Goal: Check status: Check status

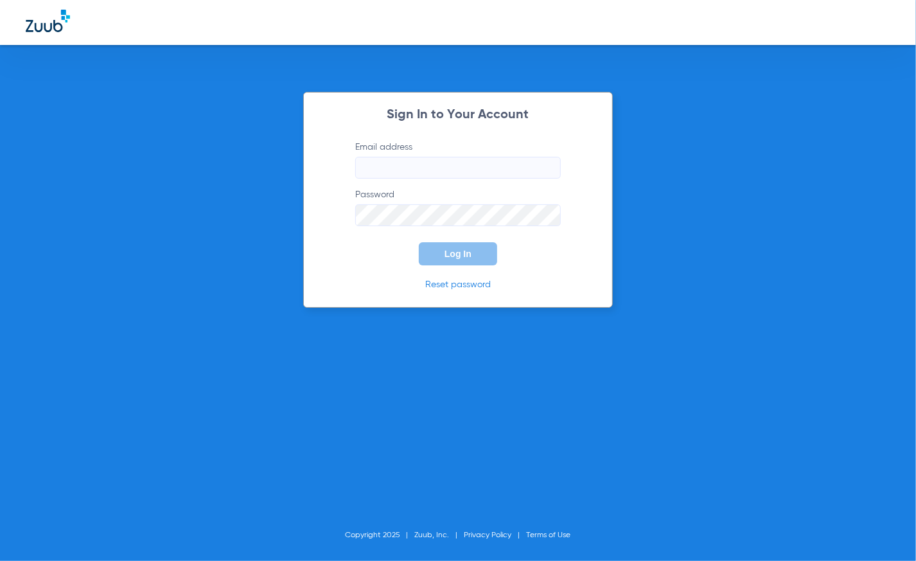
type input "[EMAIL_ADDRESS][DOMAIN_NAME]"
click at [445, 265] on button "Log In" at bounding box center [458, 253] width 78 height 23
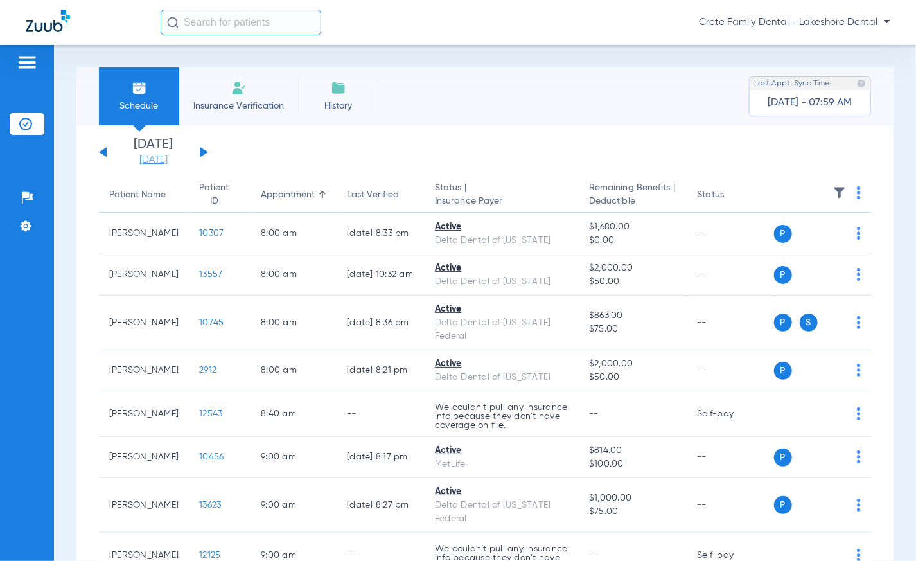
click at [147, 164] on link "[DATE]" at bounding box center [153, 160] width 77 height 13
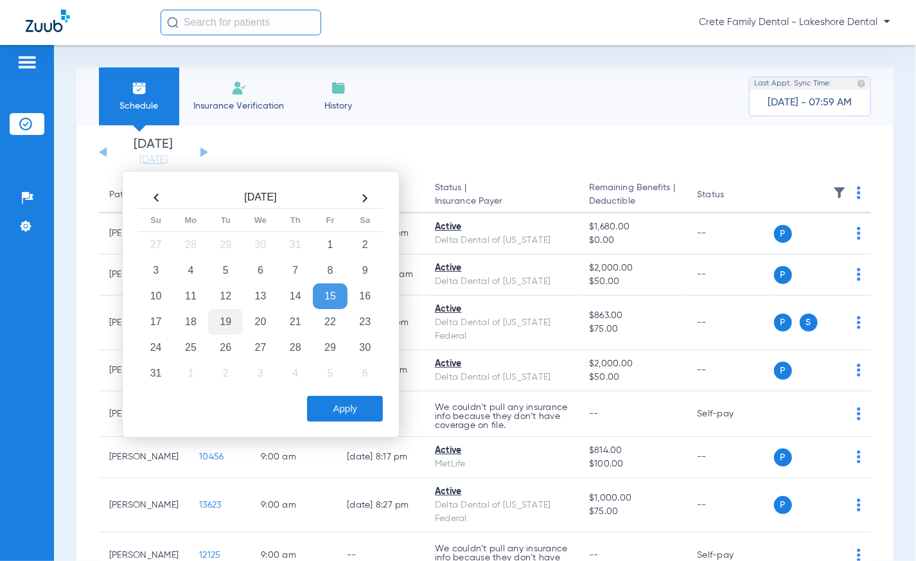
click at [218, 326] on td "19" at bounding box center [225, 322] width 35 height 26
click at [330, 400] on button "Apply" at bounding box center [345, 409] width 76 height 26
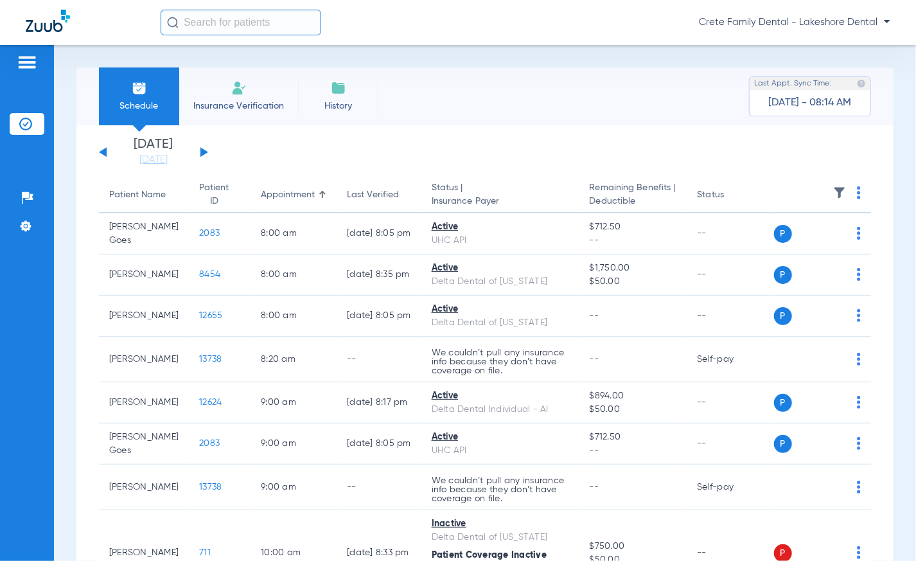
click at [508, 109] on div "Schedule Insurance Verification History Last Appt. Sync Time: [DATE] - 08:14 AM" at bounding box center [484, 96] width 817 height 58
click at [470, 116] on div "Schedule Insurance Verification History Last Appt. Sync Time: [DATE] - 08:17 AM" at bounding box center [484, 96] width 817 height 58
click at [472, 118] on div "Schedule Insurance Verification History Last Appt. Sync Time: [DATE] - 08:17 AM" at bounding box center [484, 96] width 817 height 58
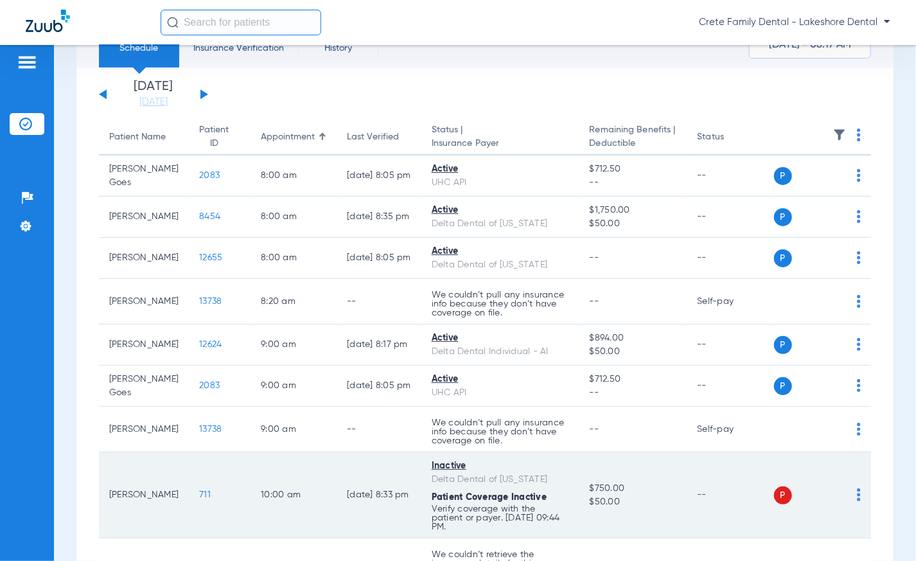
scroll to position [116, 0]
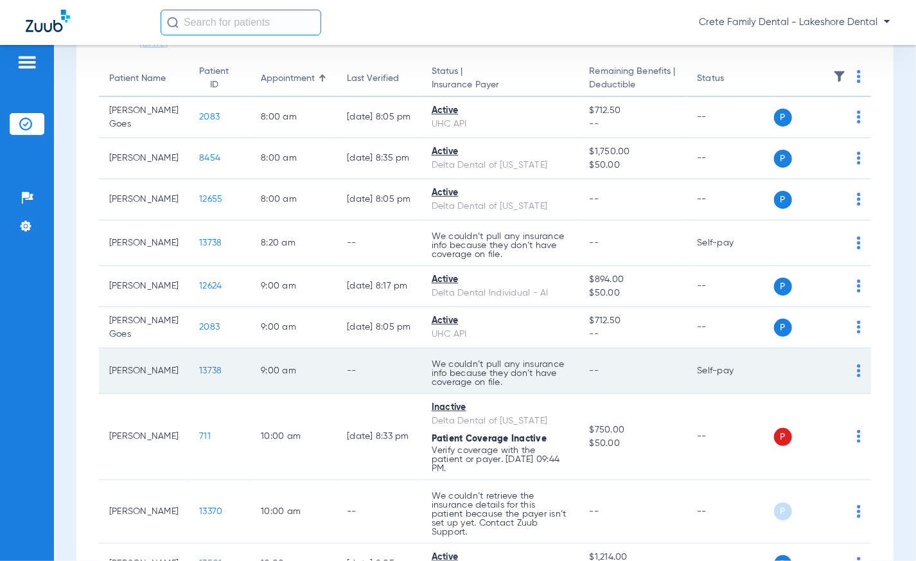
click at [408, 363] on td "--" at bounding box center [379, 371] width 85 height 46
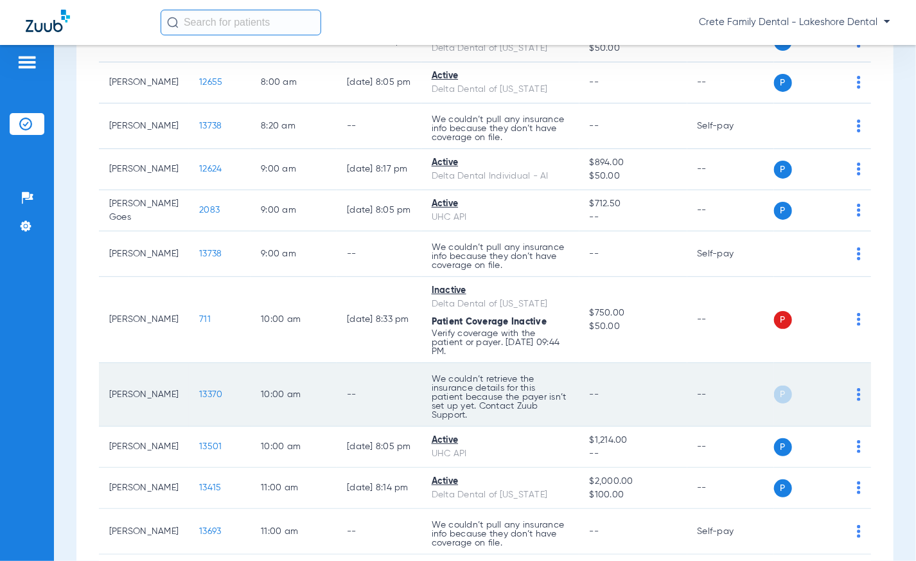
scroll to position [292, 0]
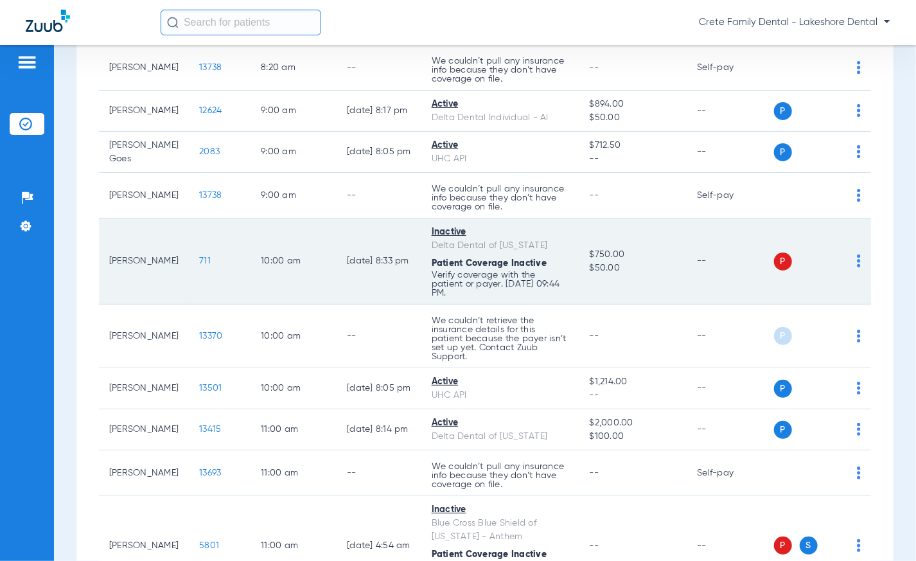
click at [389, 280] on td "[DATE] 8:33 PM" at bounding box center [379, 262] width 85 height 86
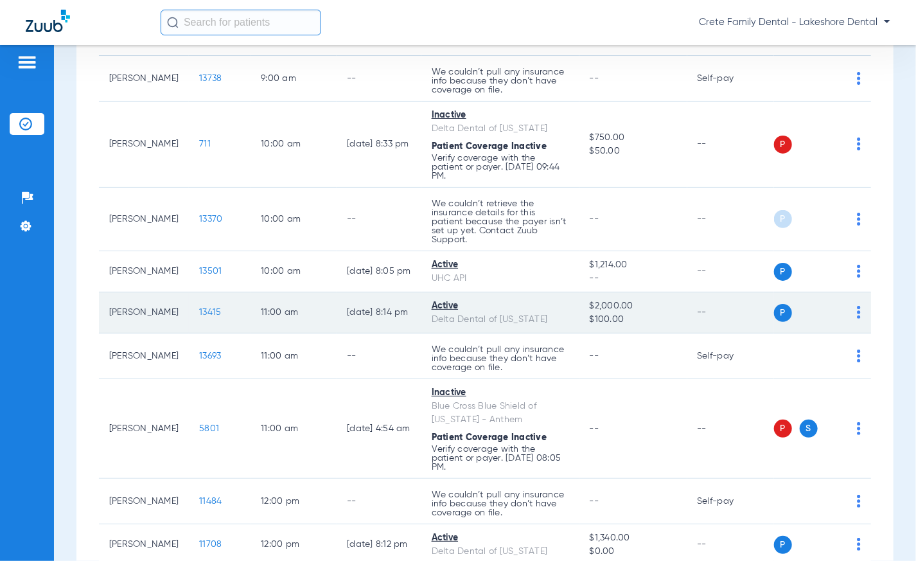
scroll to position [526, 0]
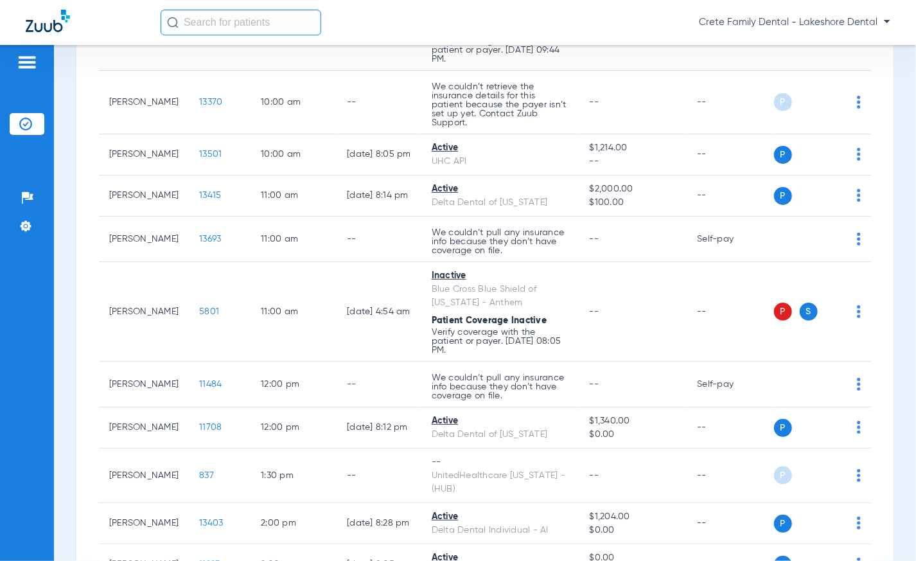
click at [450, 10] on div "Crete Family Dental - Lakeshore Dental" at bounding box center [526, 23] width 730 height 26
